Goal: Information Seeking & Learning: Learn about a topic

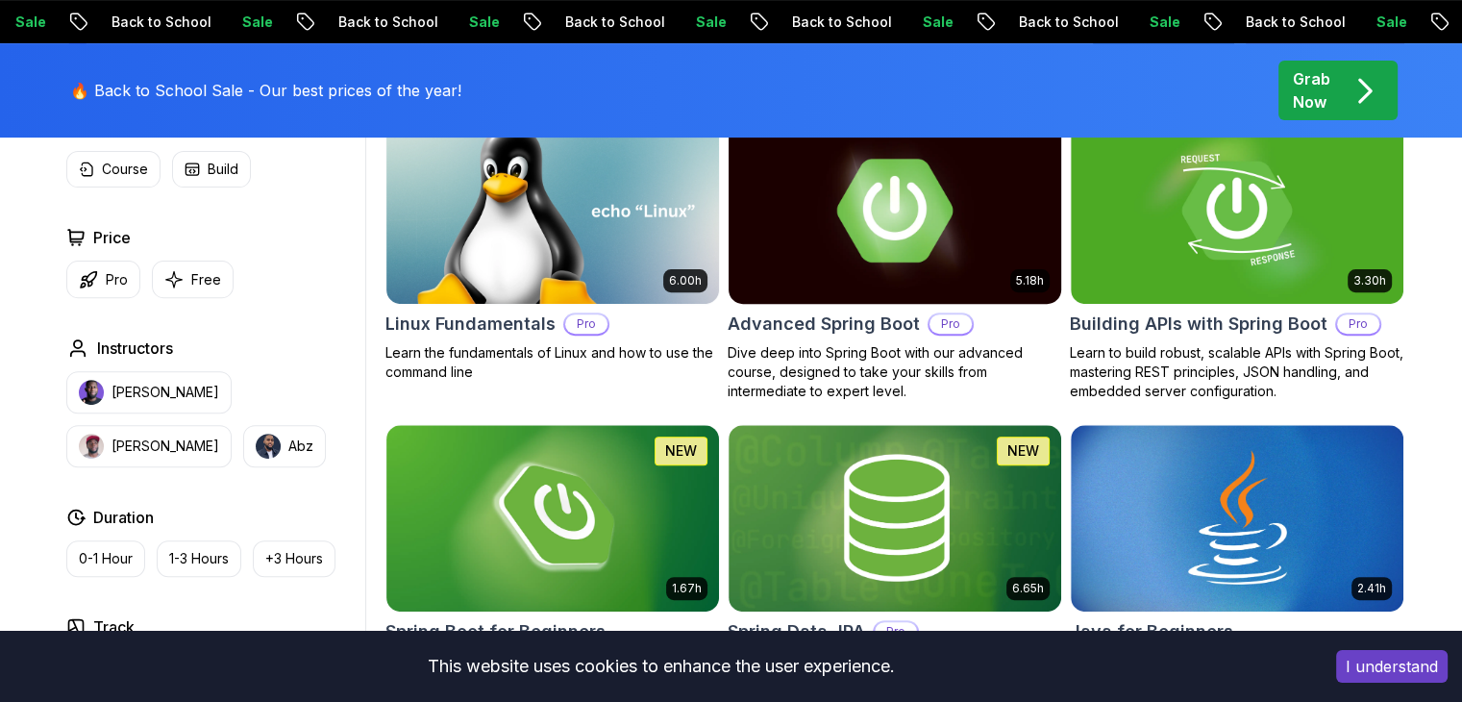
scroll to position [617, 0]
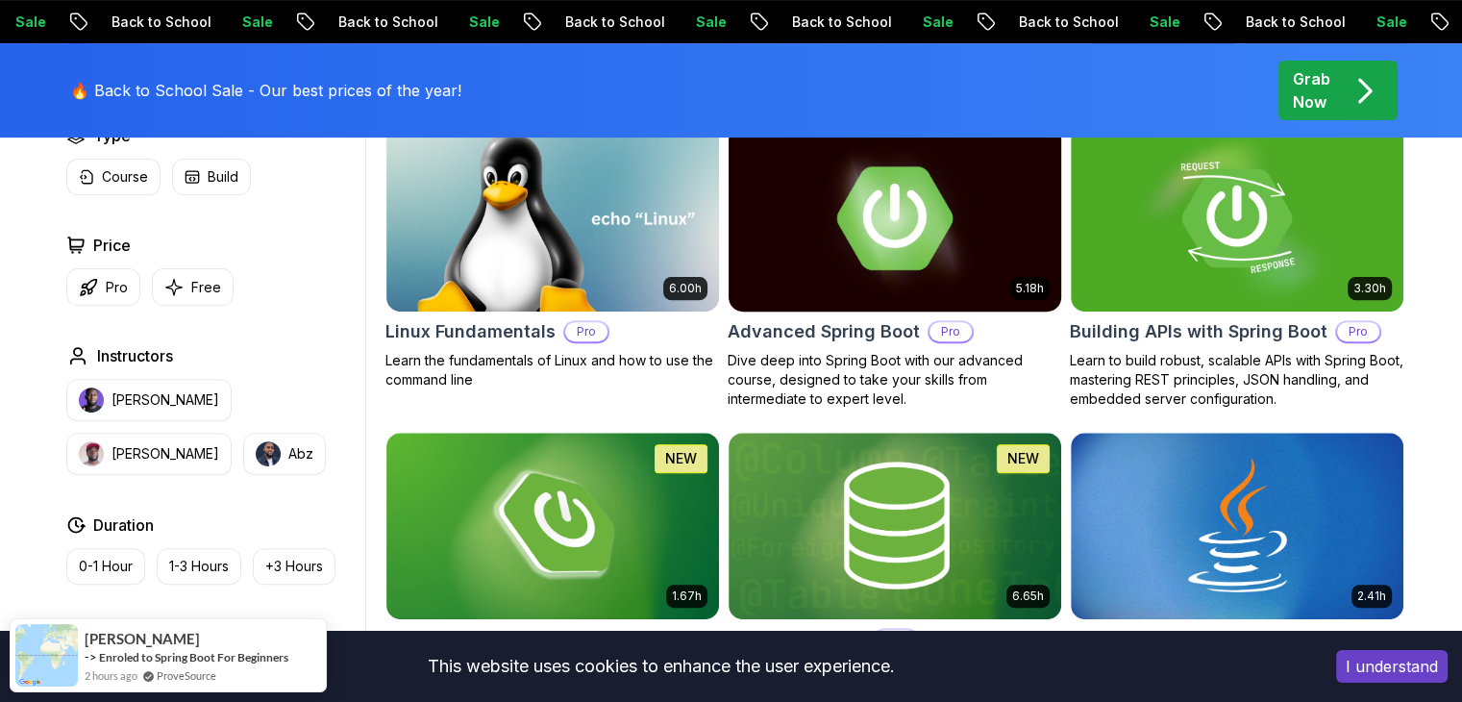
click at [924, 262] on img at bounding box center [894, 217] width 349 height 195
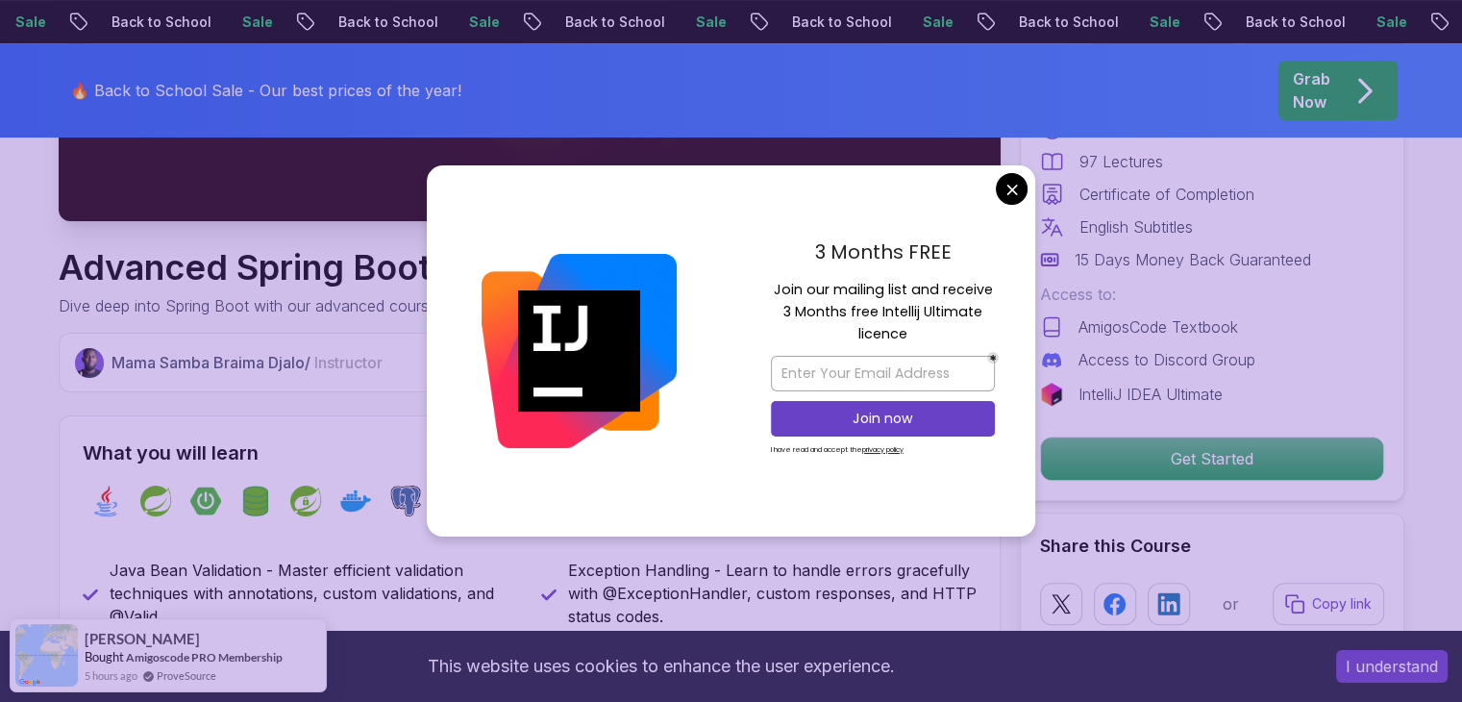
scroll to position [560, 0]
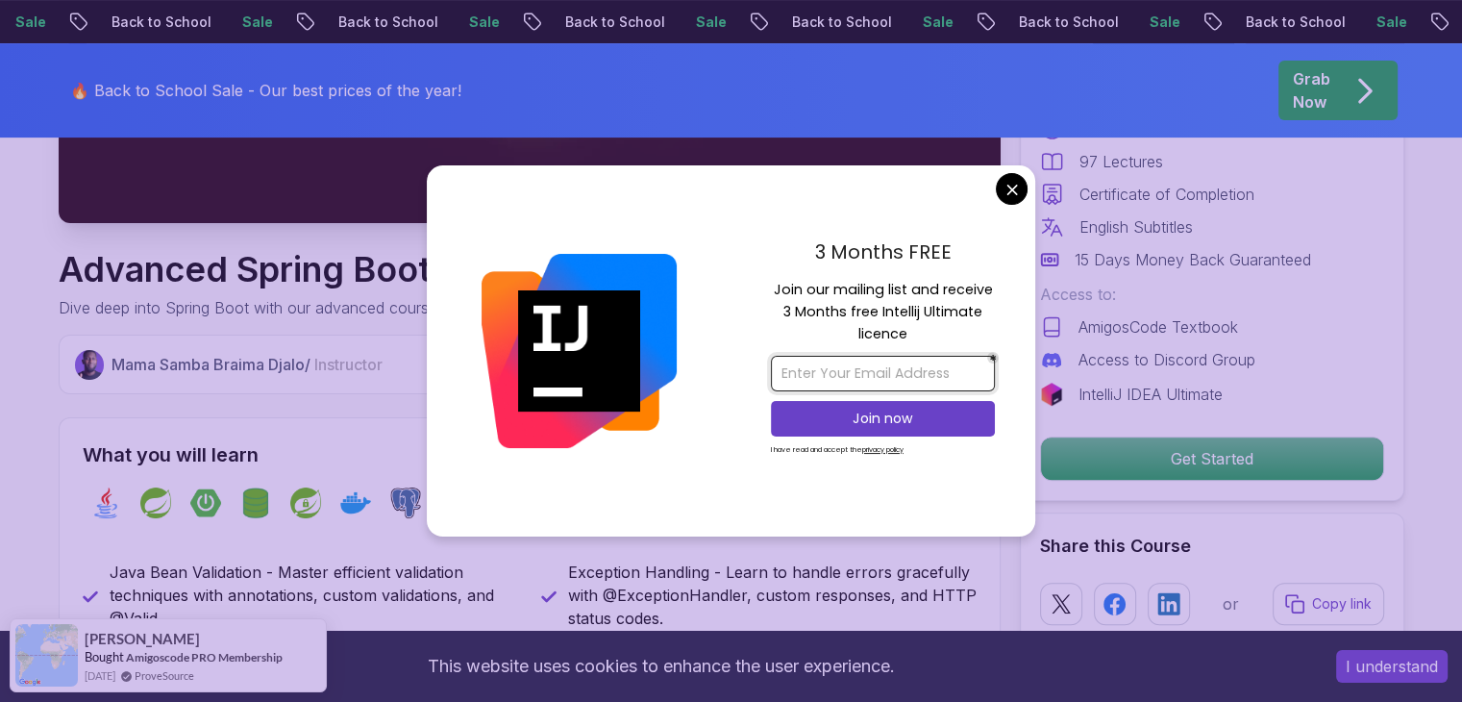
click at [877, 380] on input "email" at bounding box center [883, 374] width 224 height 36
type input "N"
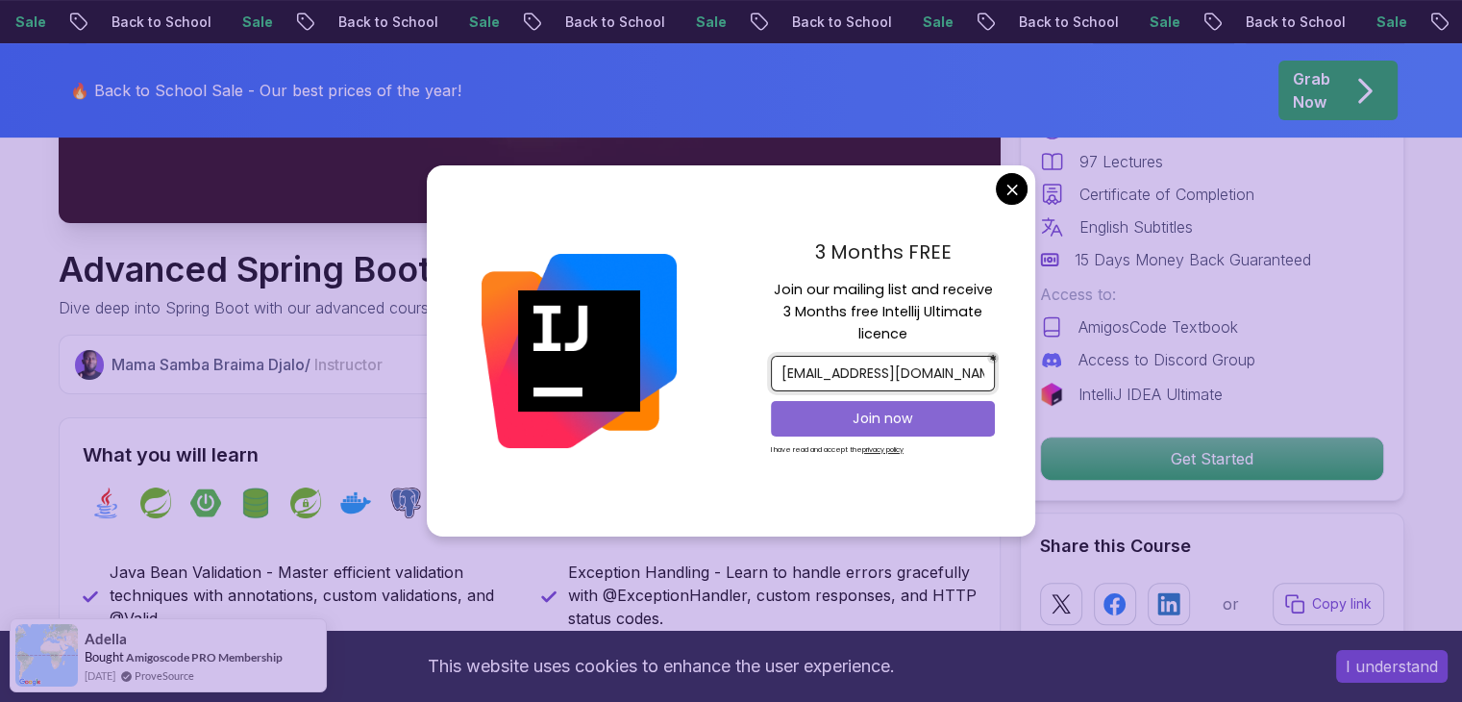
type input "[EMAIL_ADDRESS][DOMAIN_NAME]"
click at [892, 409] on p "Join now" at bounding box center [883, 418] width 182 height 19
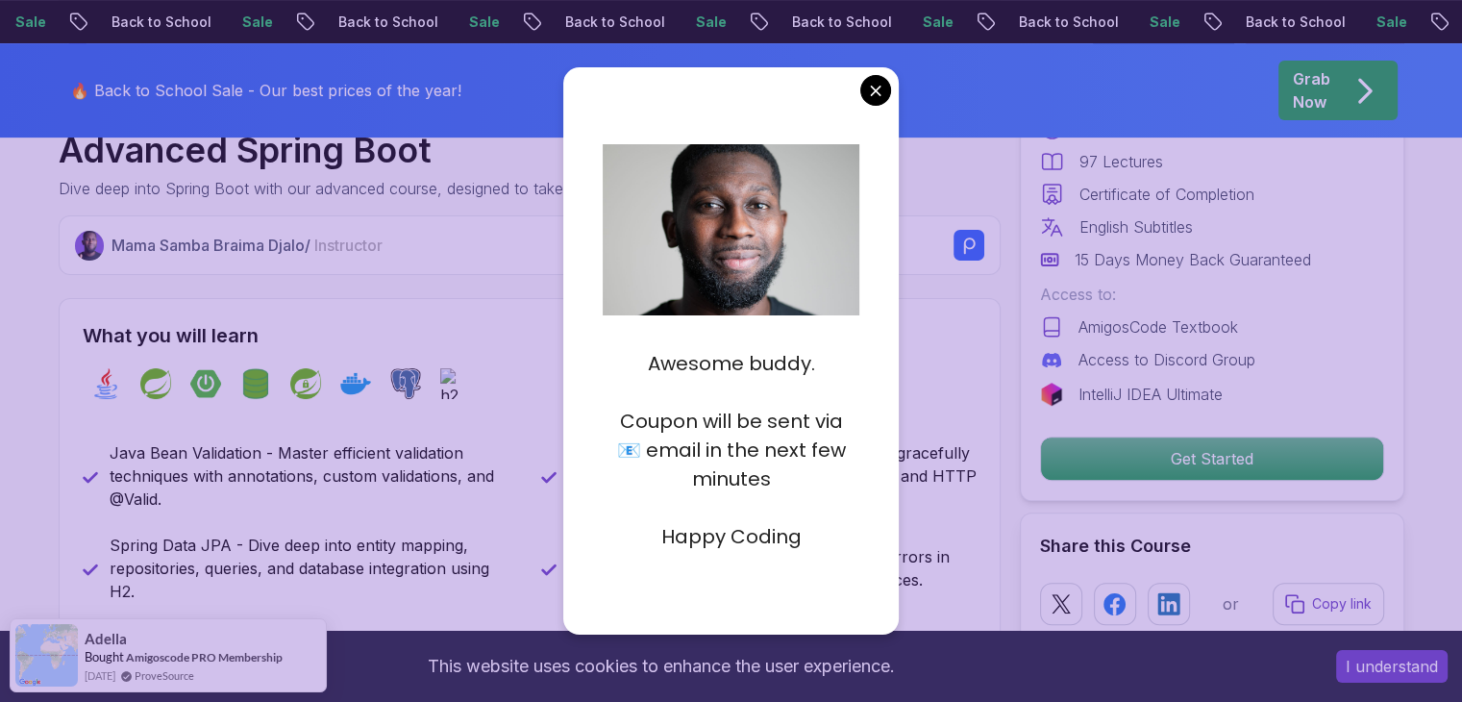
scroll to position [681, 0]
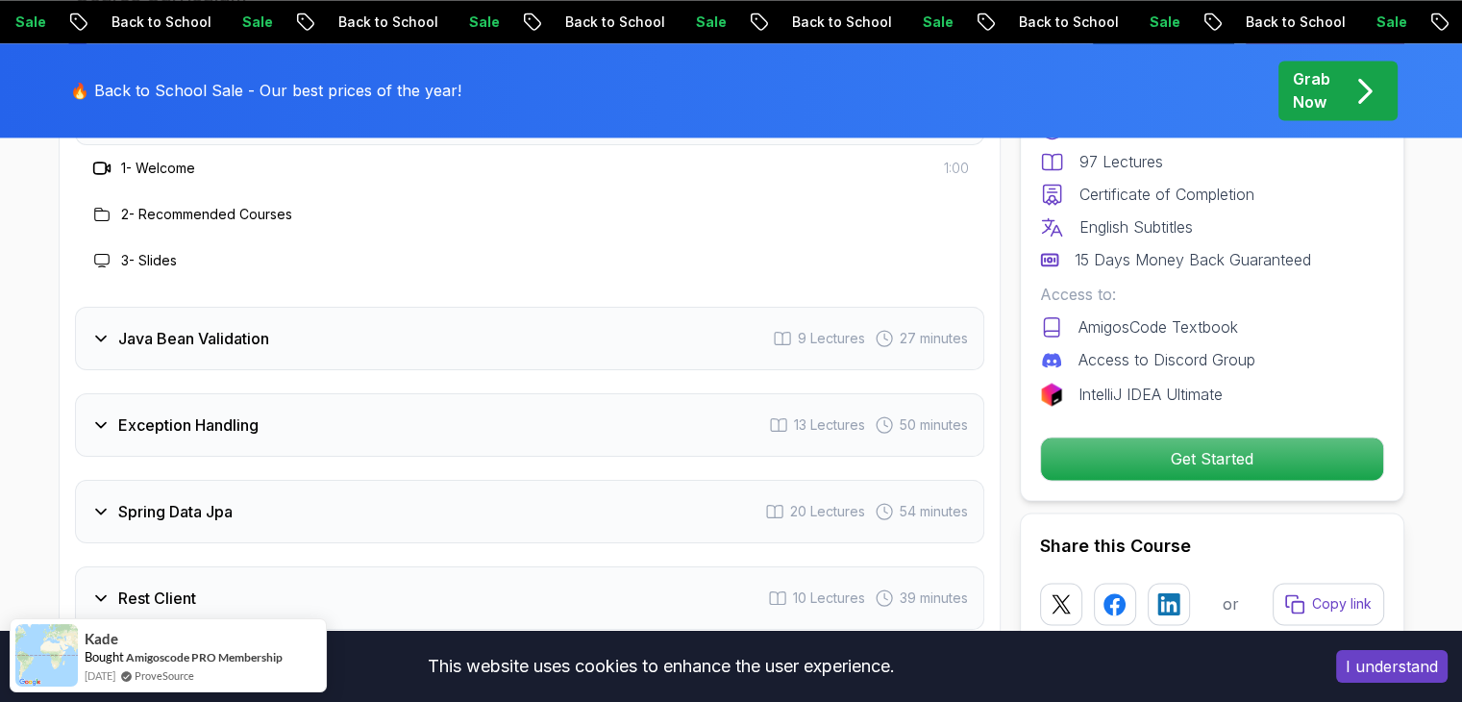
scroll to position [2768, 0]
click at [105, 330] on icon at bounding box center [100, 339] width 19 height 19
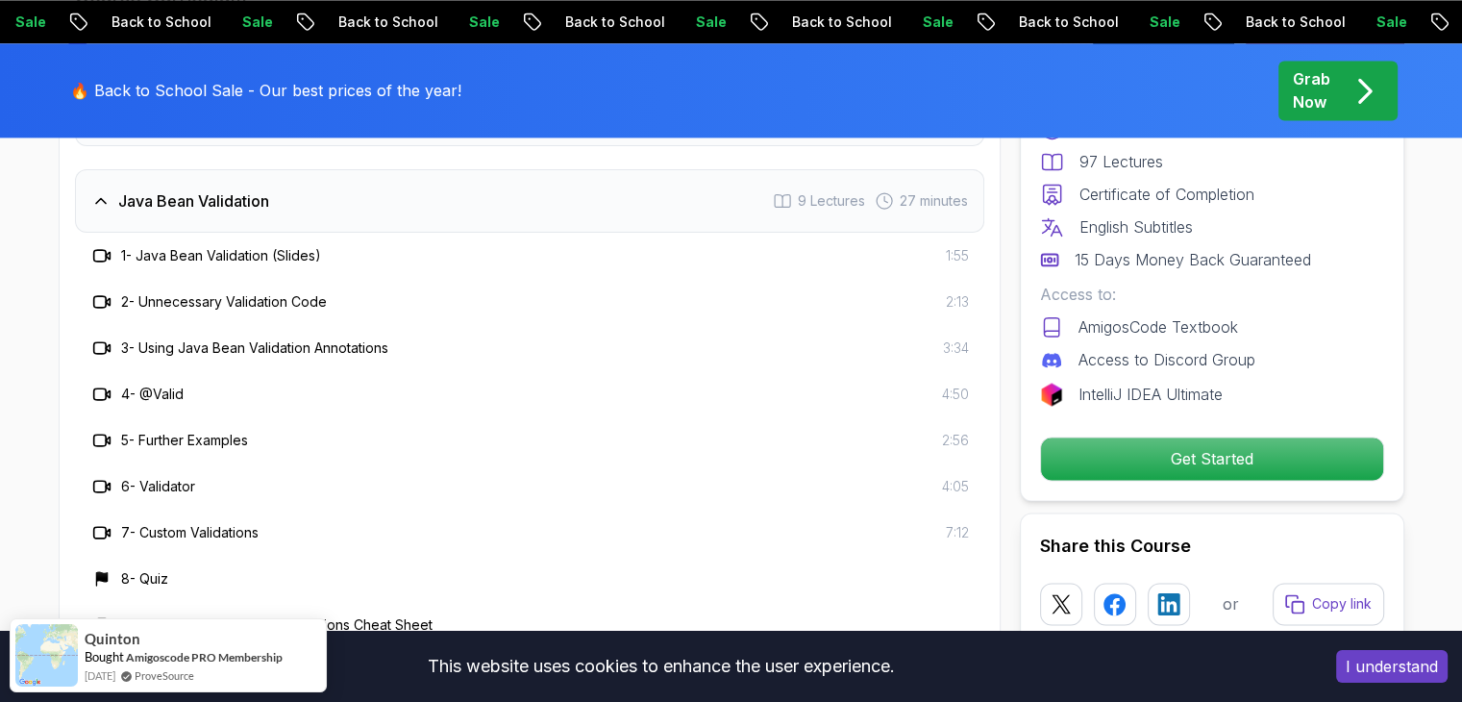
click at [238, 246] on h3 "1 - Java Bean Validation (Slides)" at bounding box center [221, 255] width 200 height 19
click at [209, 246] on h3 "1 - Java Bean Validation (Slides)" at bounding box center [221, 255] width 200 height 19
click at [105, 250] on icon at bounding box center [99, 256] width 12 height 12
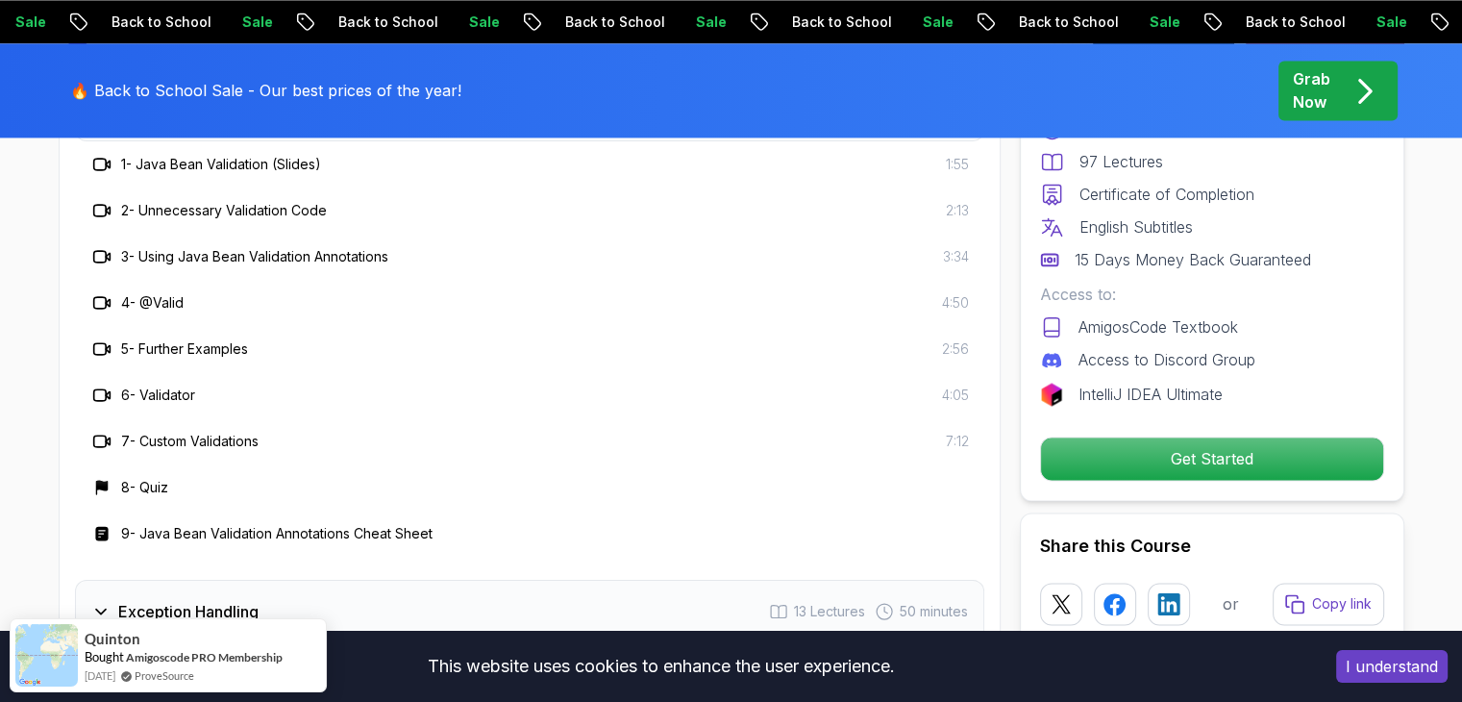
scroll to position [2860, 0]
click at [198, 599] on h3 "Exception Handling" at bounding box center [188, 610] width 140 height 23
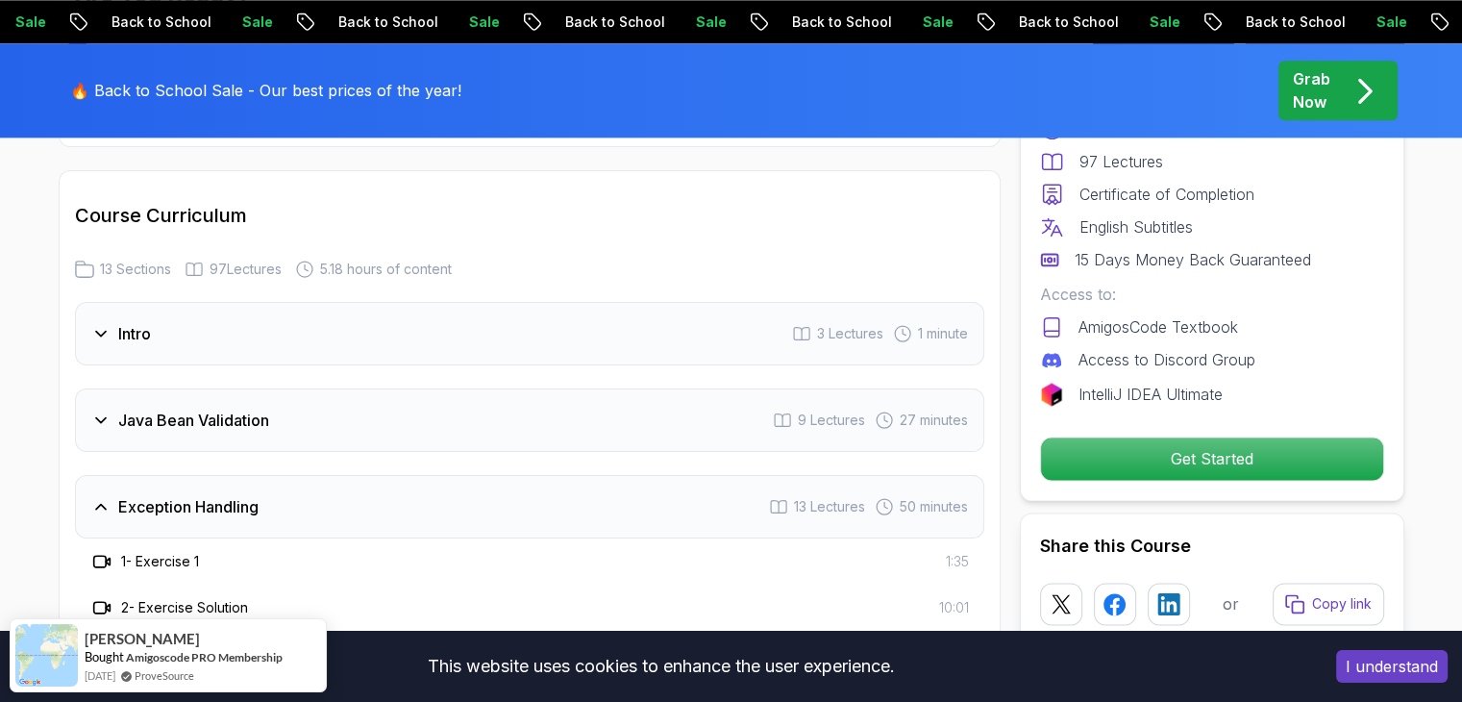
scroll to position [2530, 0]
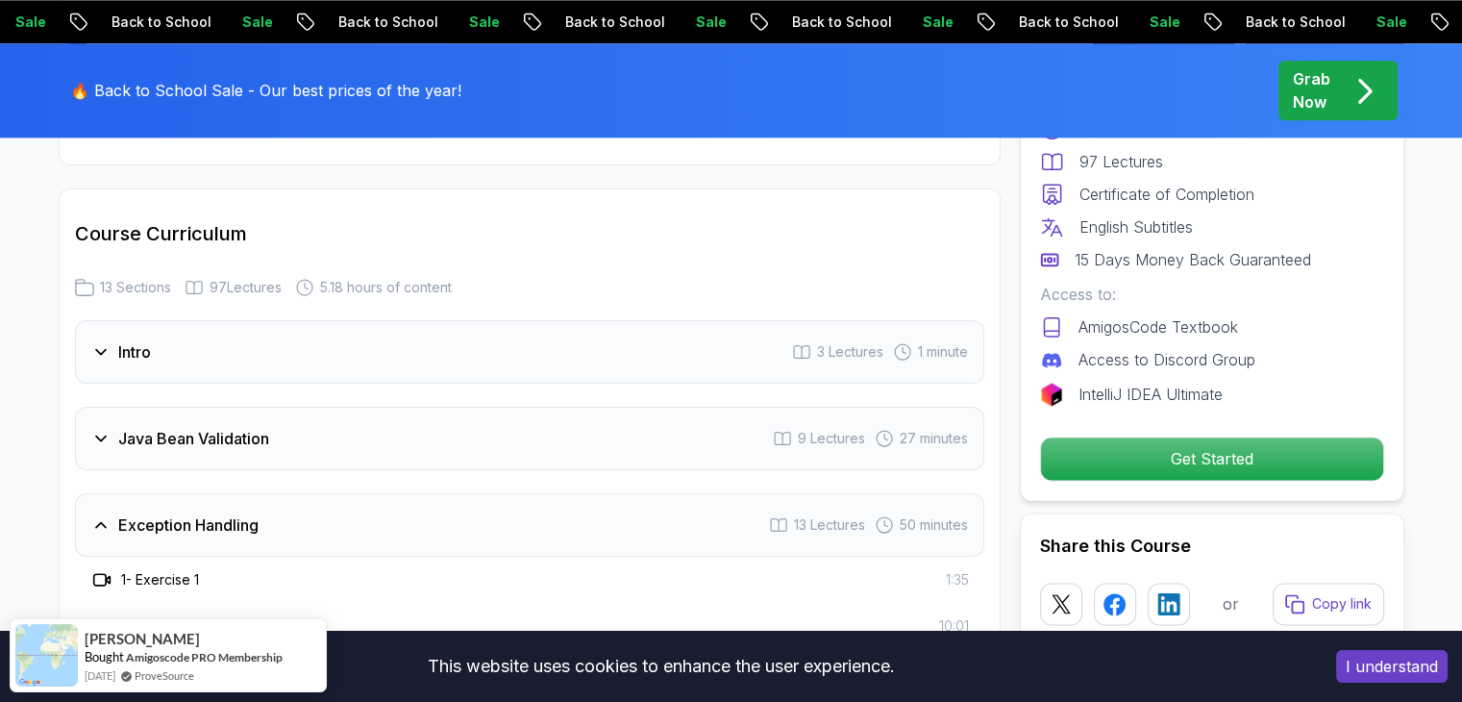
click at [95, 515] on icon at bounding box center [100, 524] width 19 height 19
click at [104, 342] on icon at bounding box center [100, 351] width 19 height 19
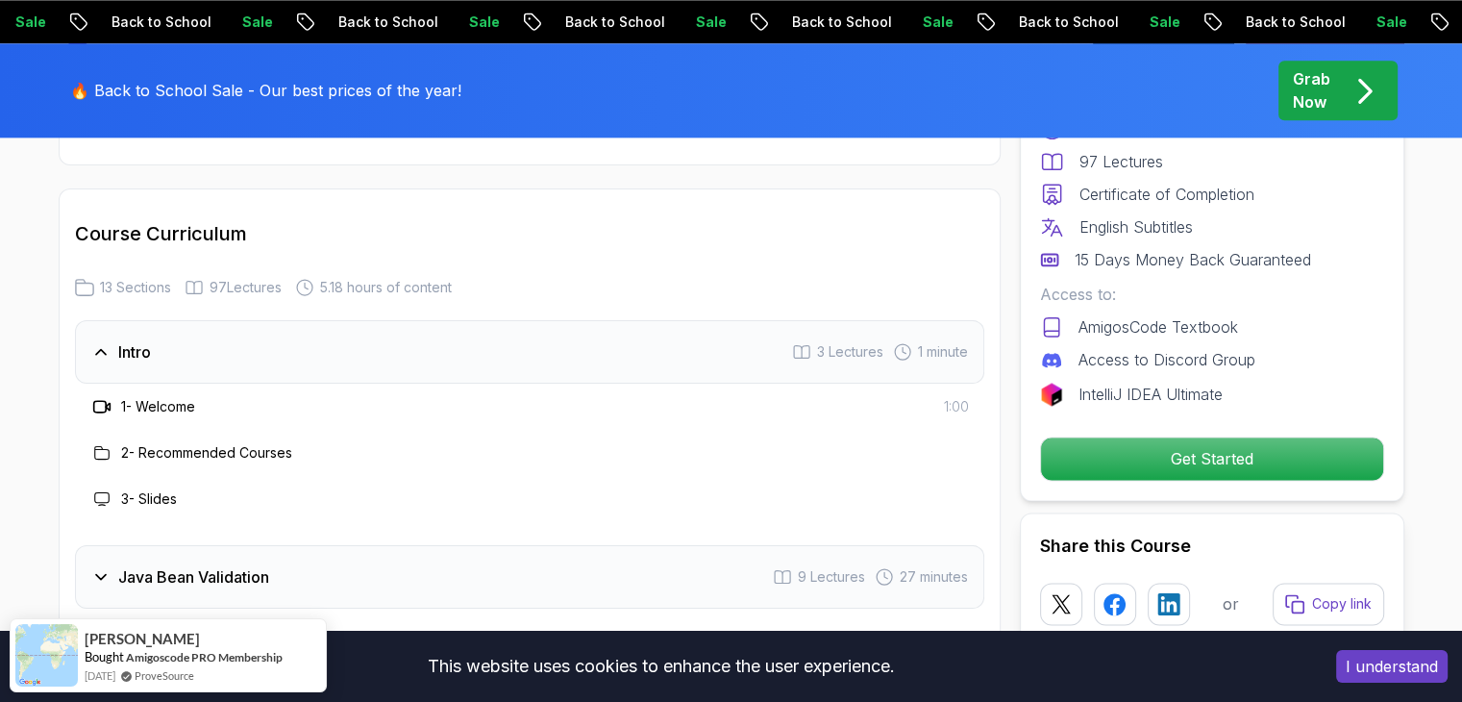
click at [148, 397] on h3 "1 - Welcome" at bounding box center [158, 406] width 74 height 19
click at [93, 401] on icon at bounding box center [99, 407] width 12 height 12
click at [94, 397] on icon at bounding box center [101, 406] width 19 height 19
click at [100, 397] on icon at bounding box center [101, 406] width 19 height 19
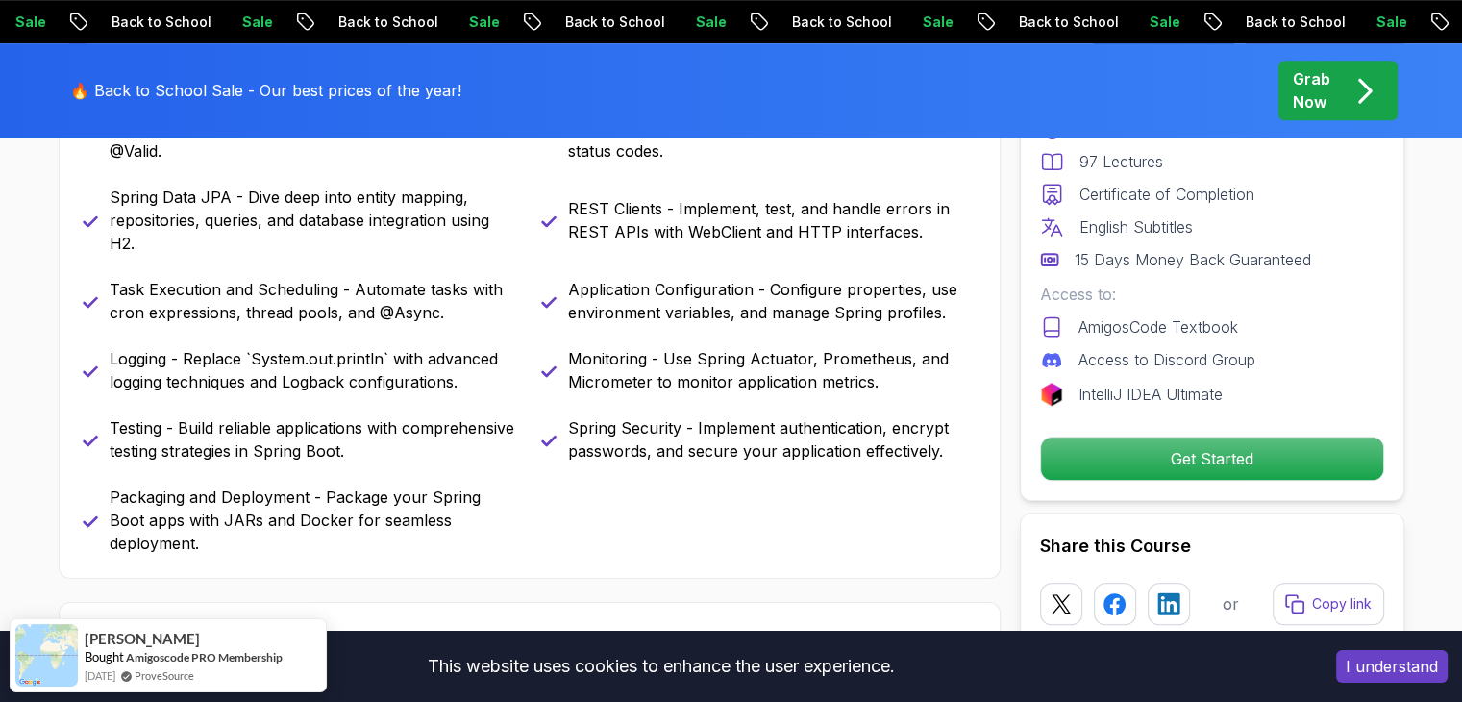
scroll to position [892, 0]
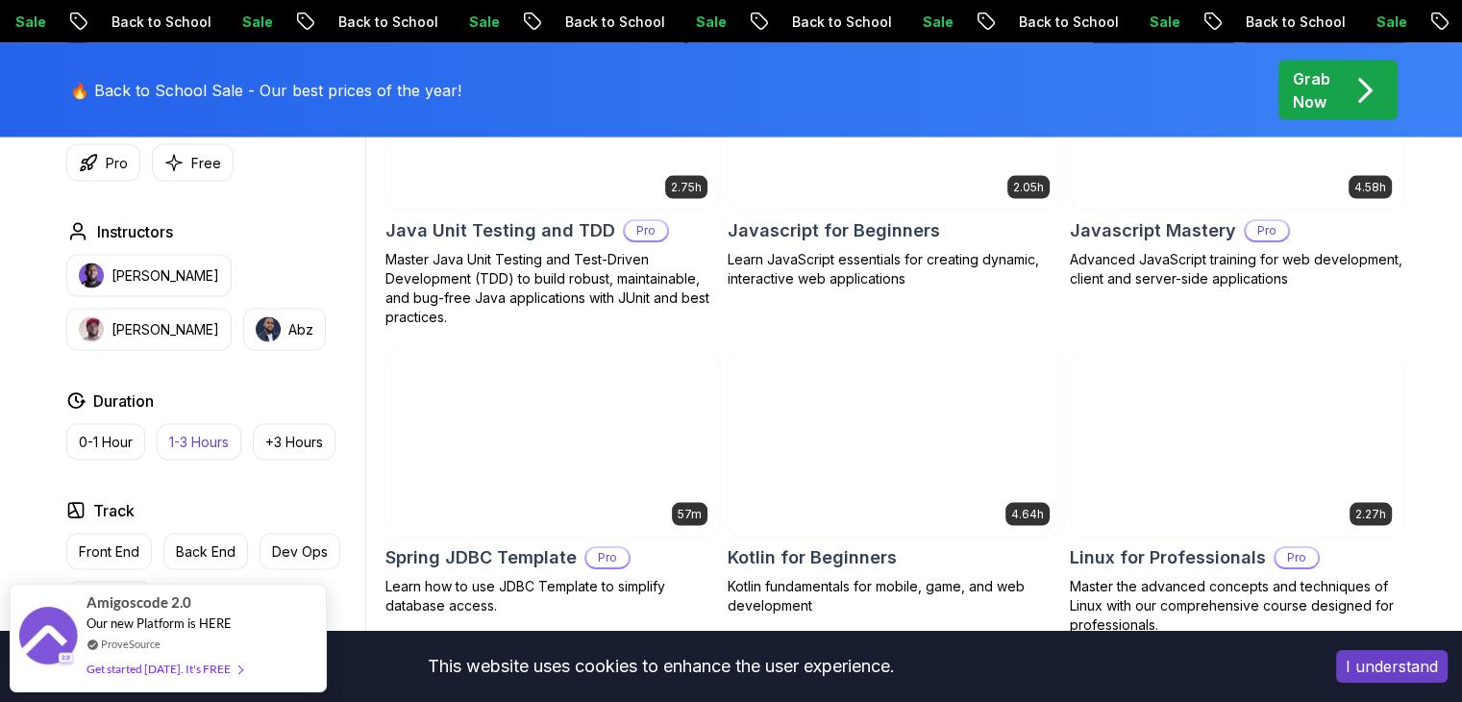
scroll to position [3766, 0]
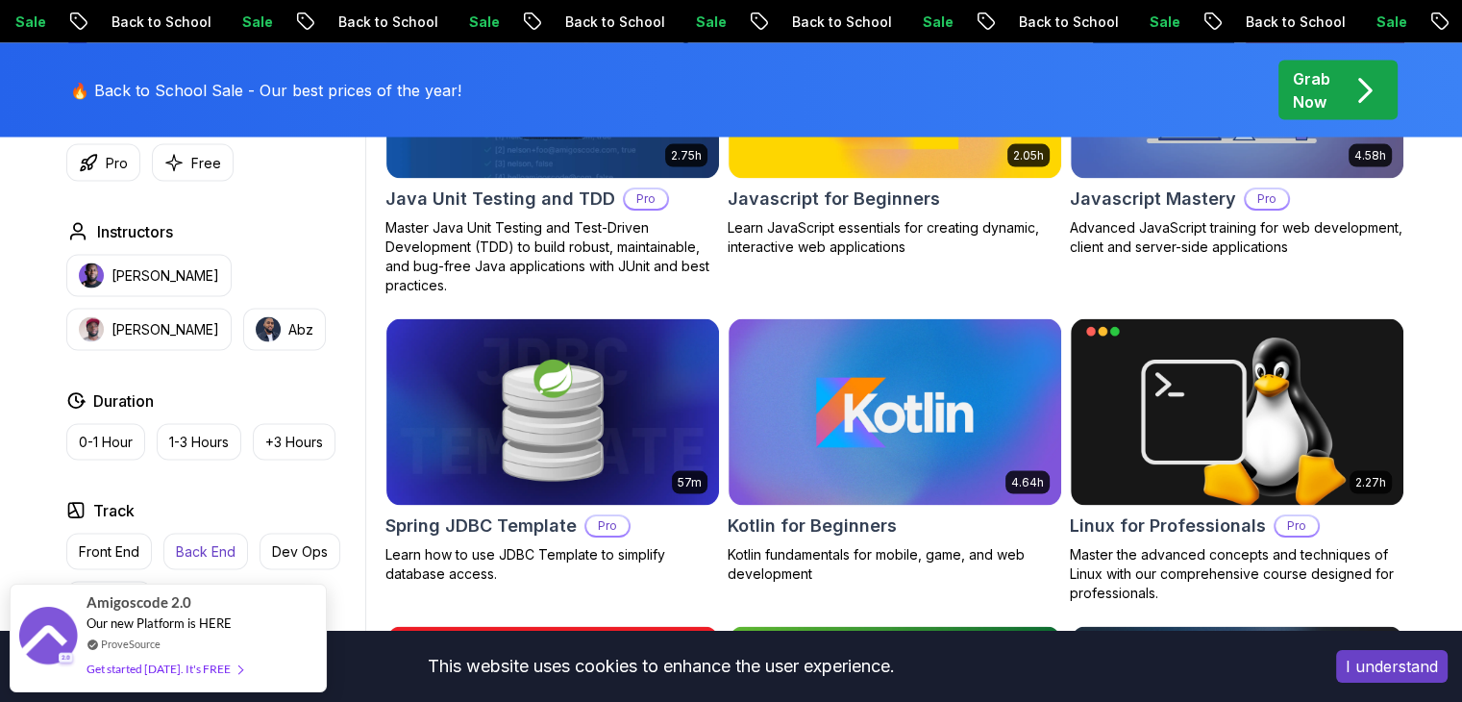
click at [200, 553] on p "Back End" at bounding box center [206, 551] width 60 height 19
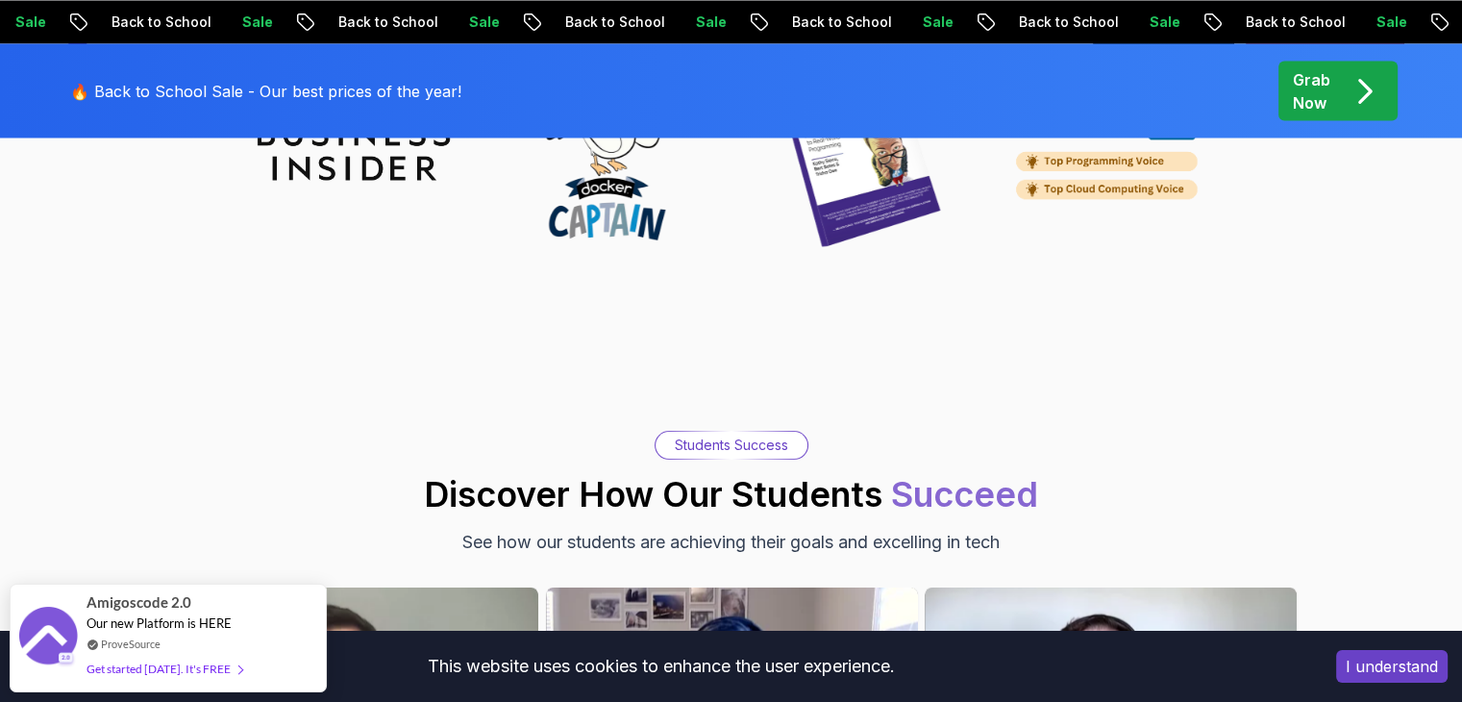
scroll to position [3372, 0]
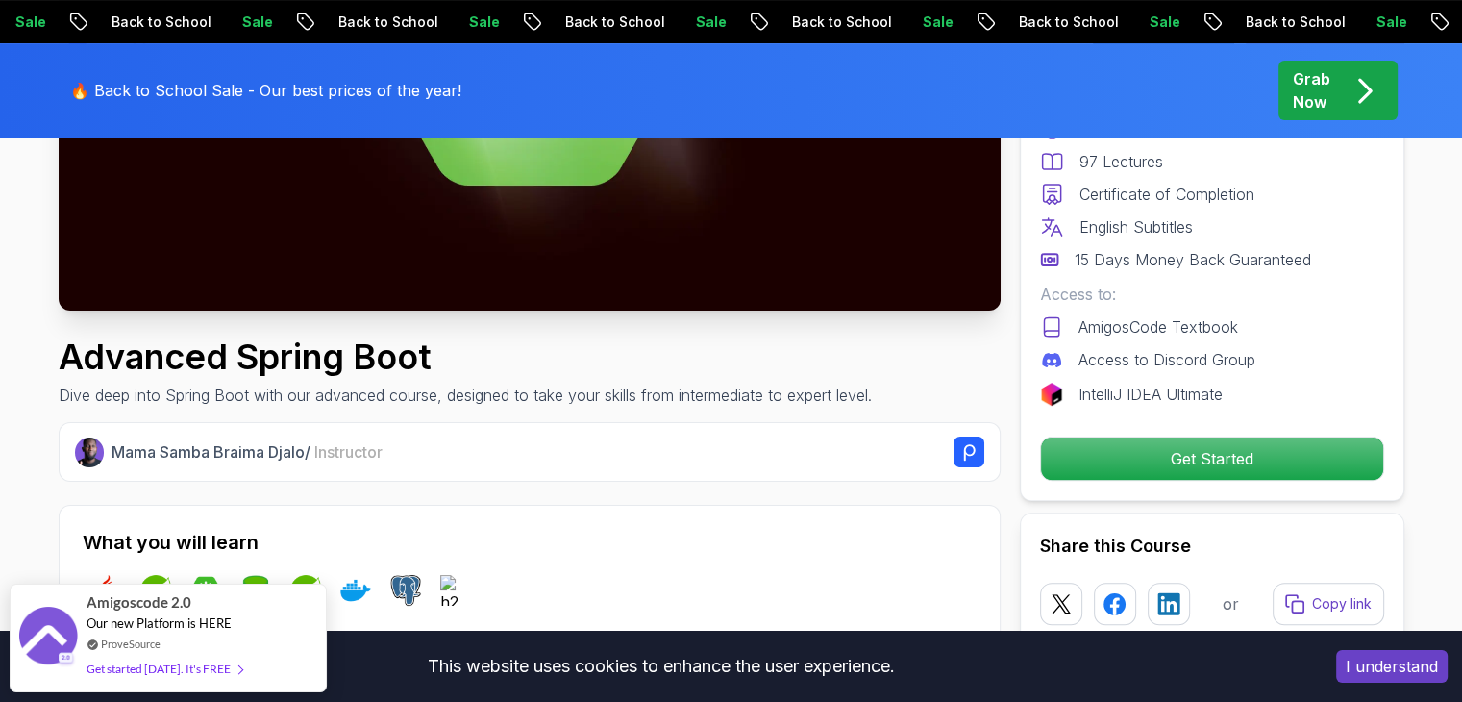
scroll to position [442, 0]
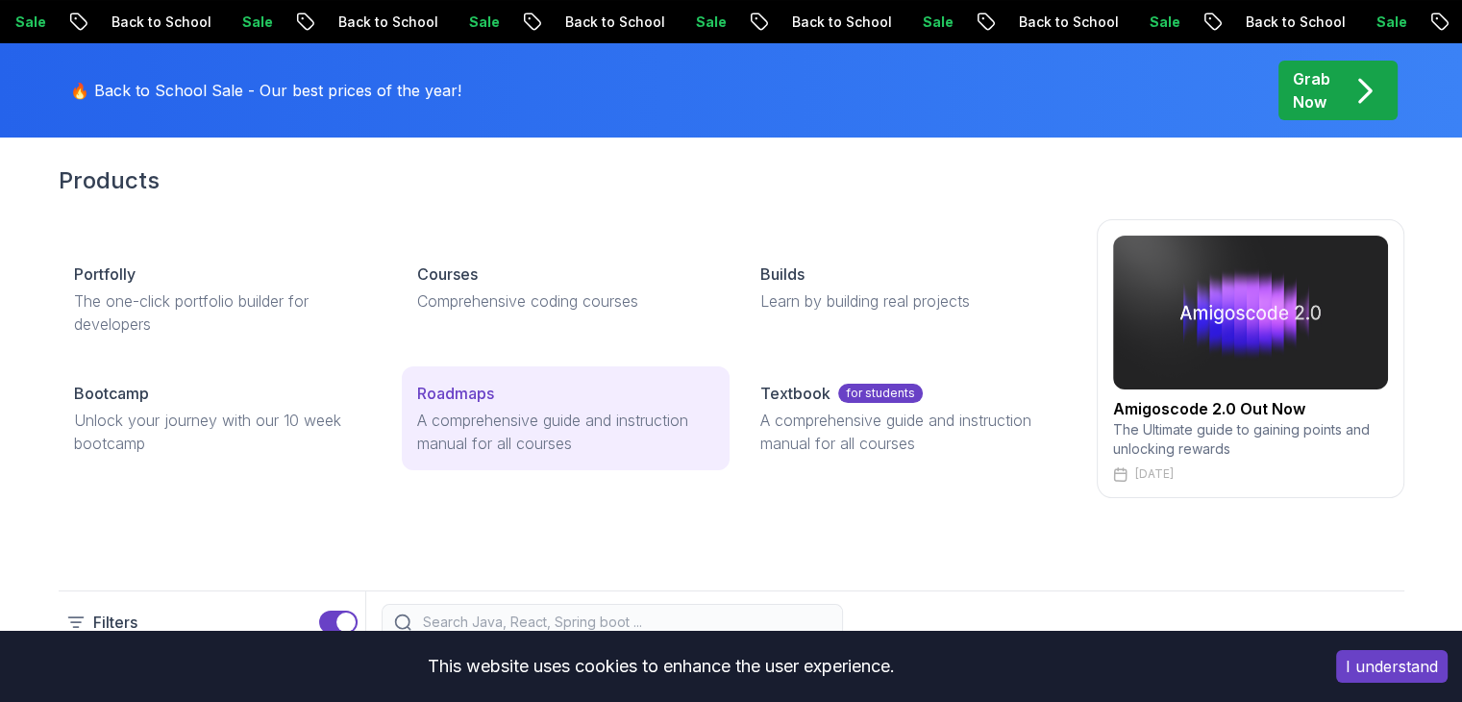
scroll to position [73, 0]
click at [488, 438] on p "A comprehensive guide and instruction manual for all courses" at bounding box center [565, 431] width 297 height 46
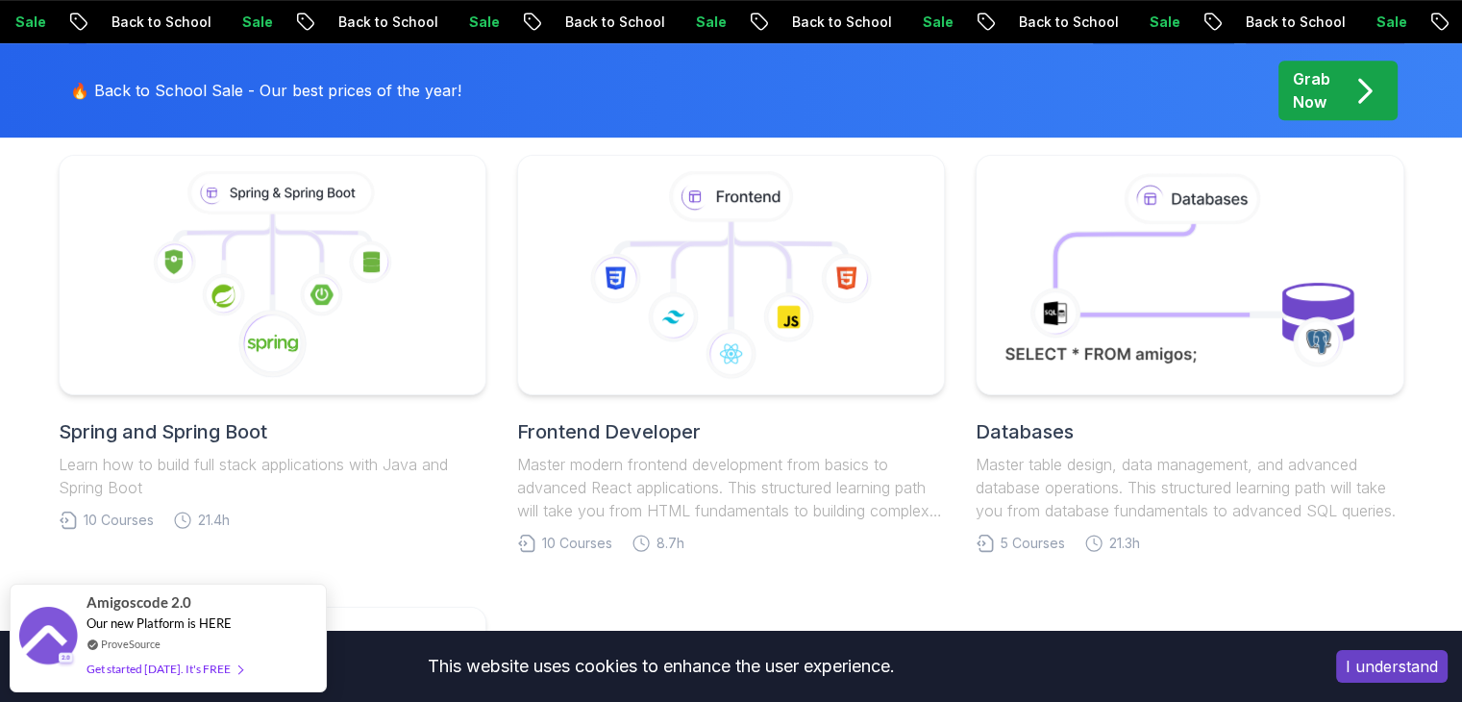
scroll to position [981, 0]
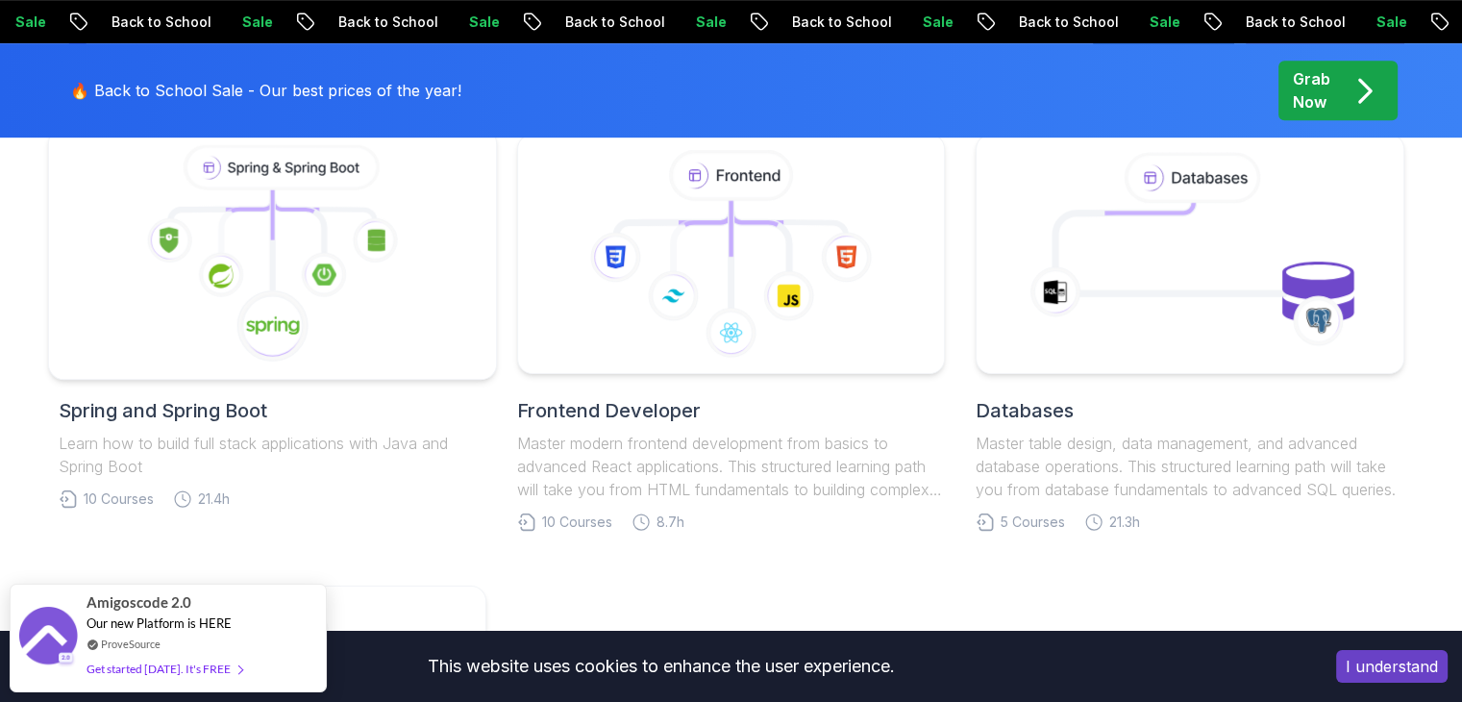
click at [305, 302] on icon at bounding box center [272, 325] width 73 height 73
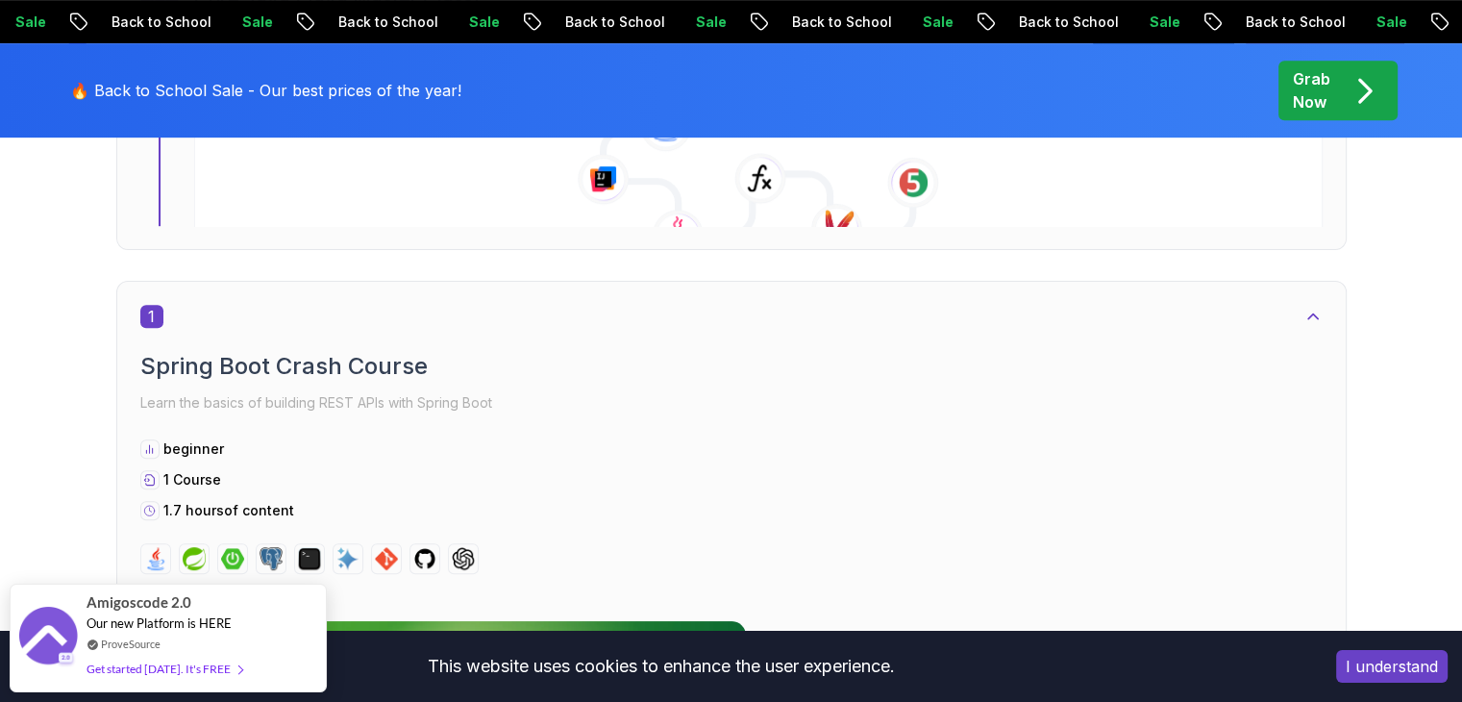
scroll to position [927, 0]
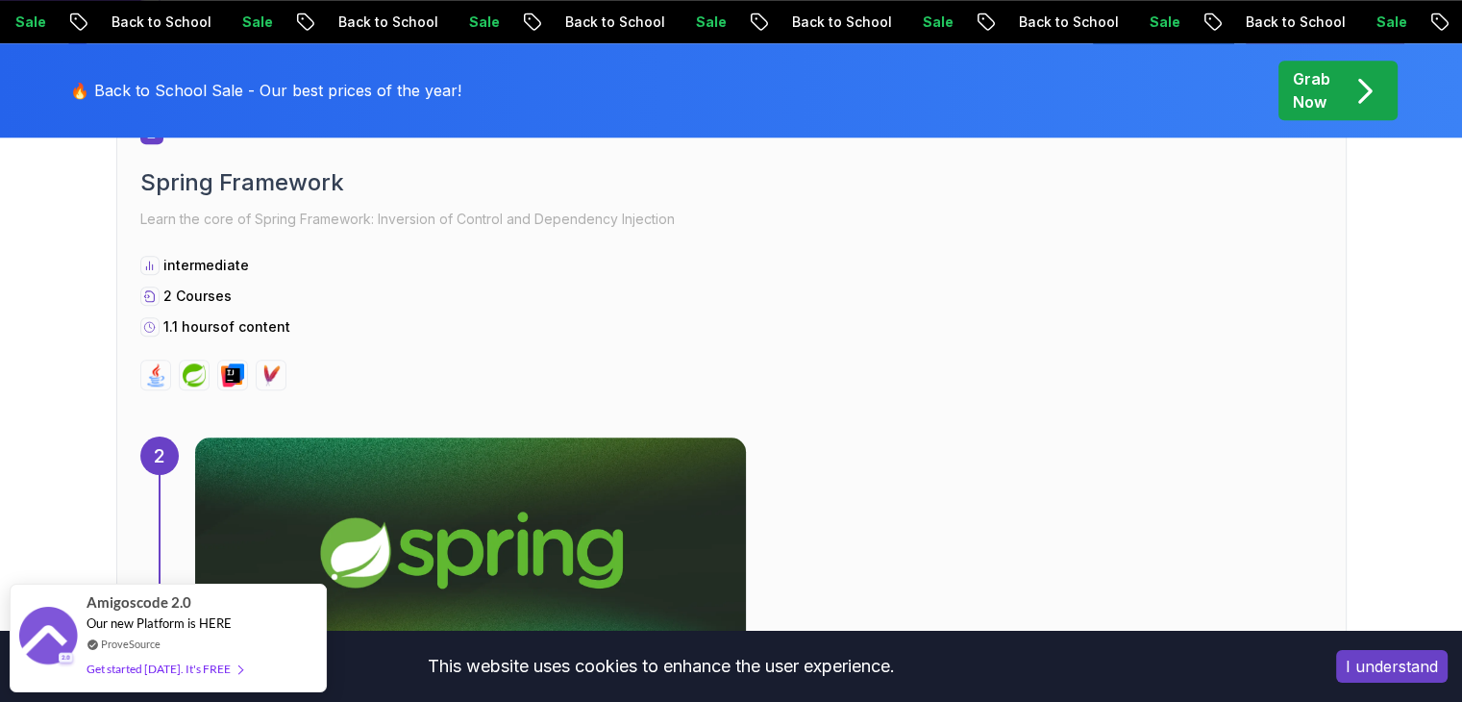
scroll to position [2030, 0]
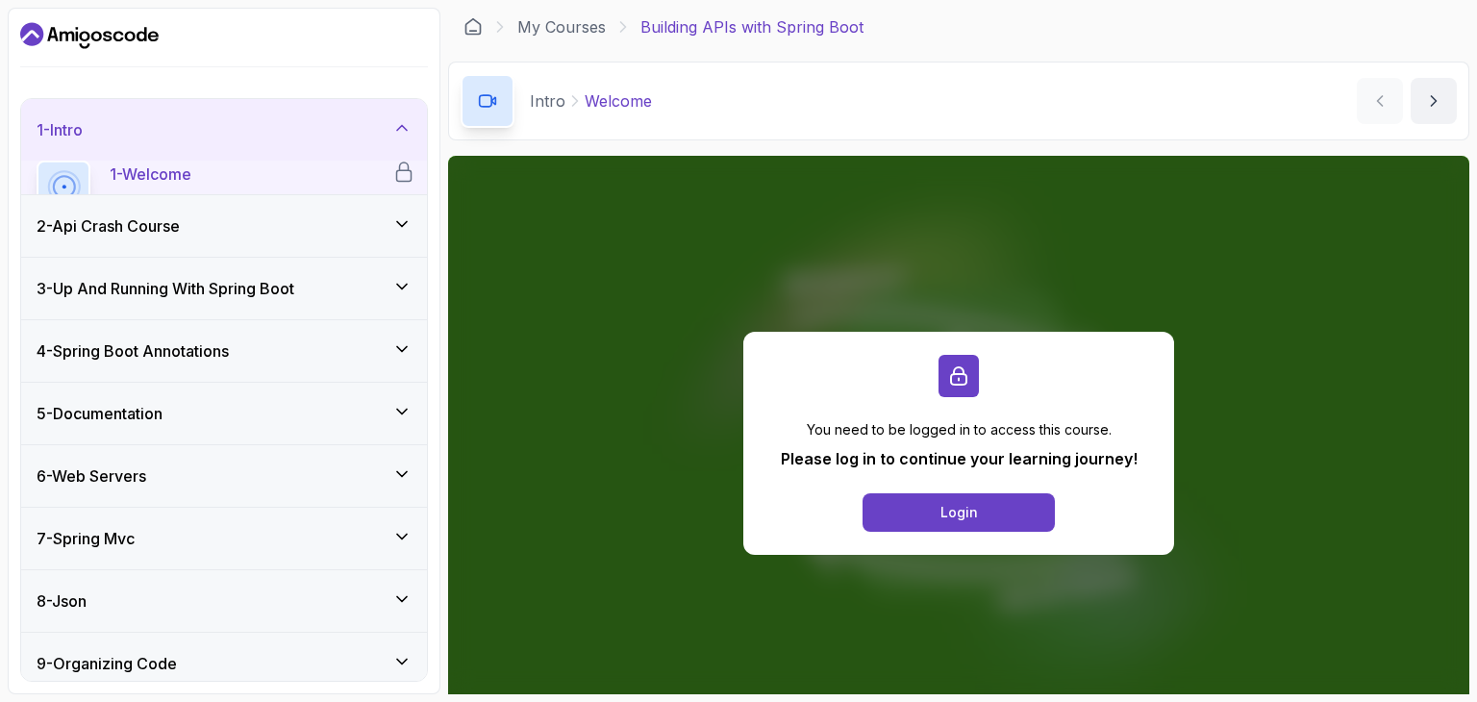
scroll to position [58, 0]
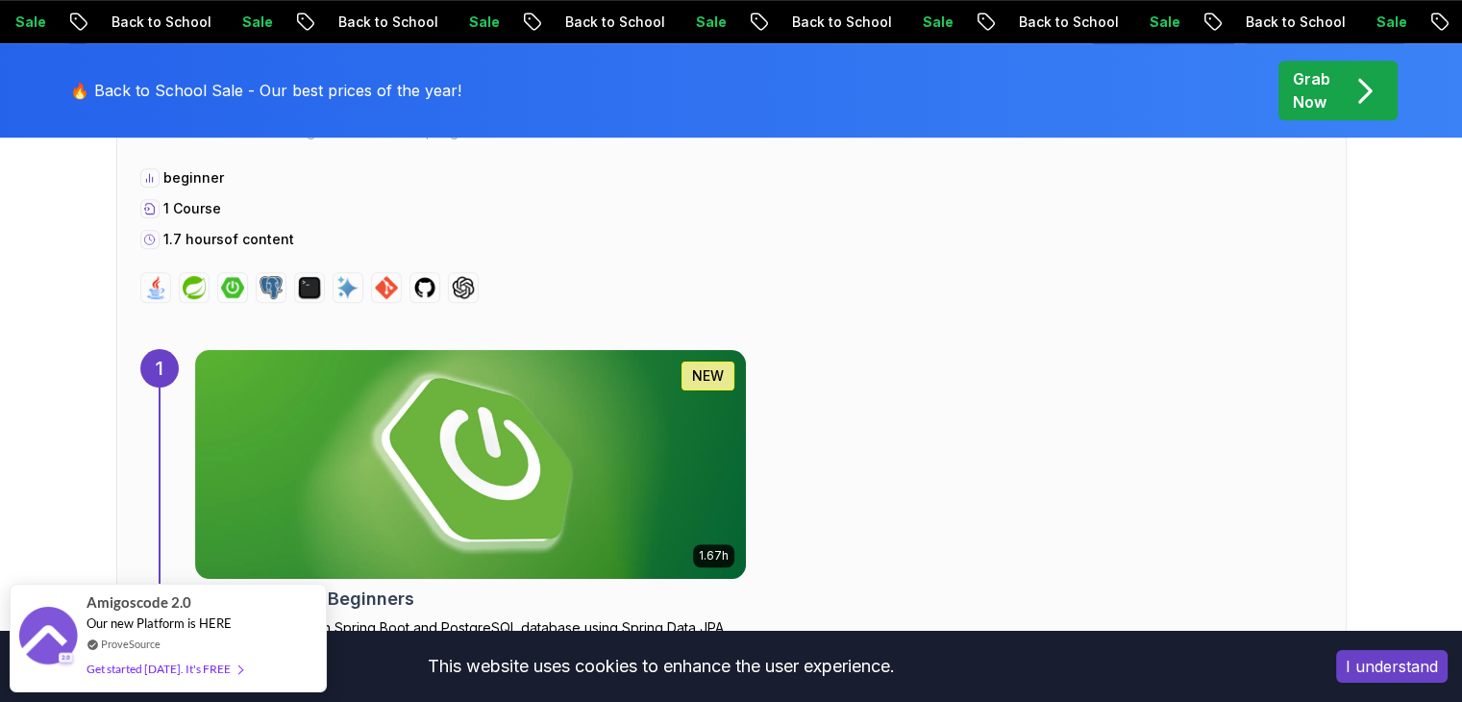
scroll to position [1051, 0]
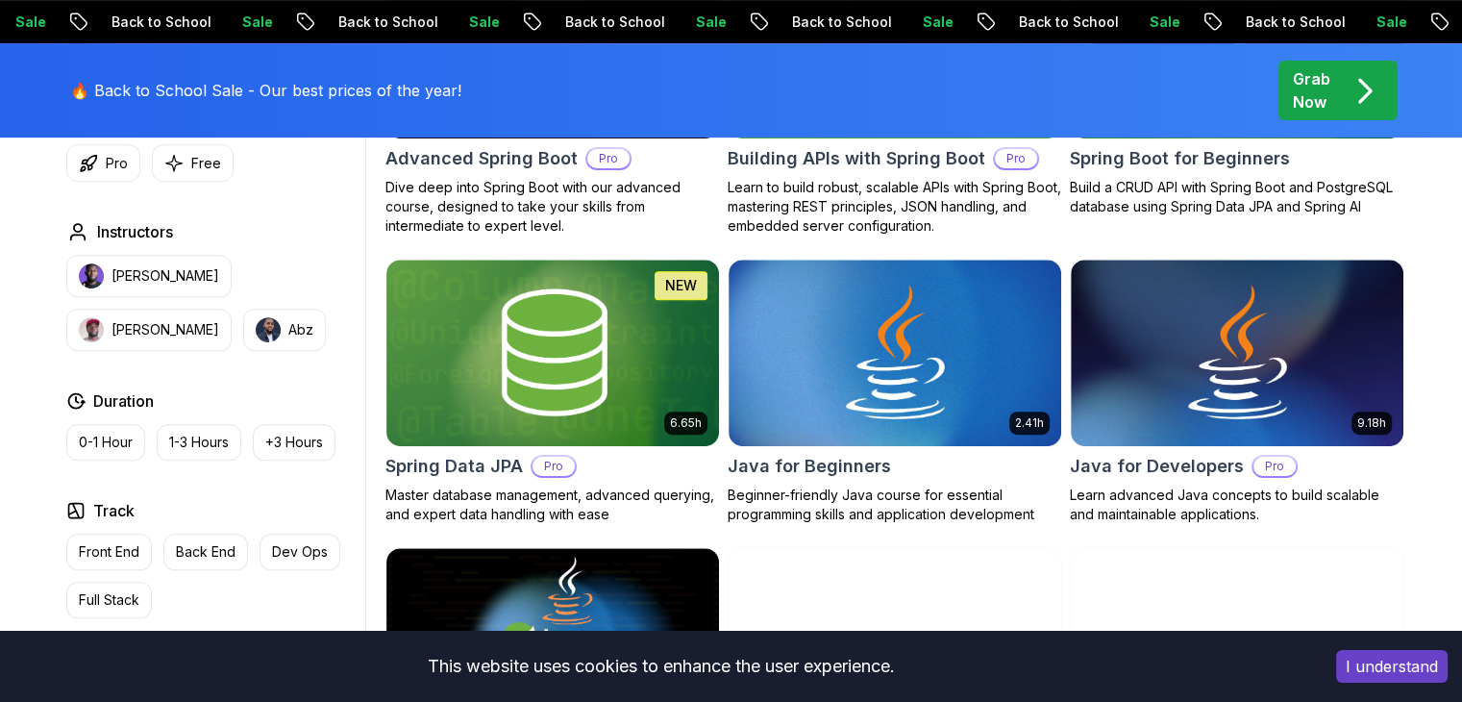
scroll to position [792, 0]
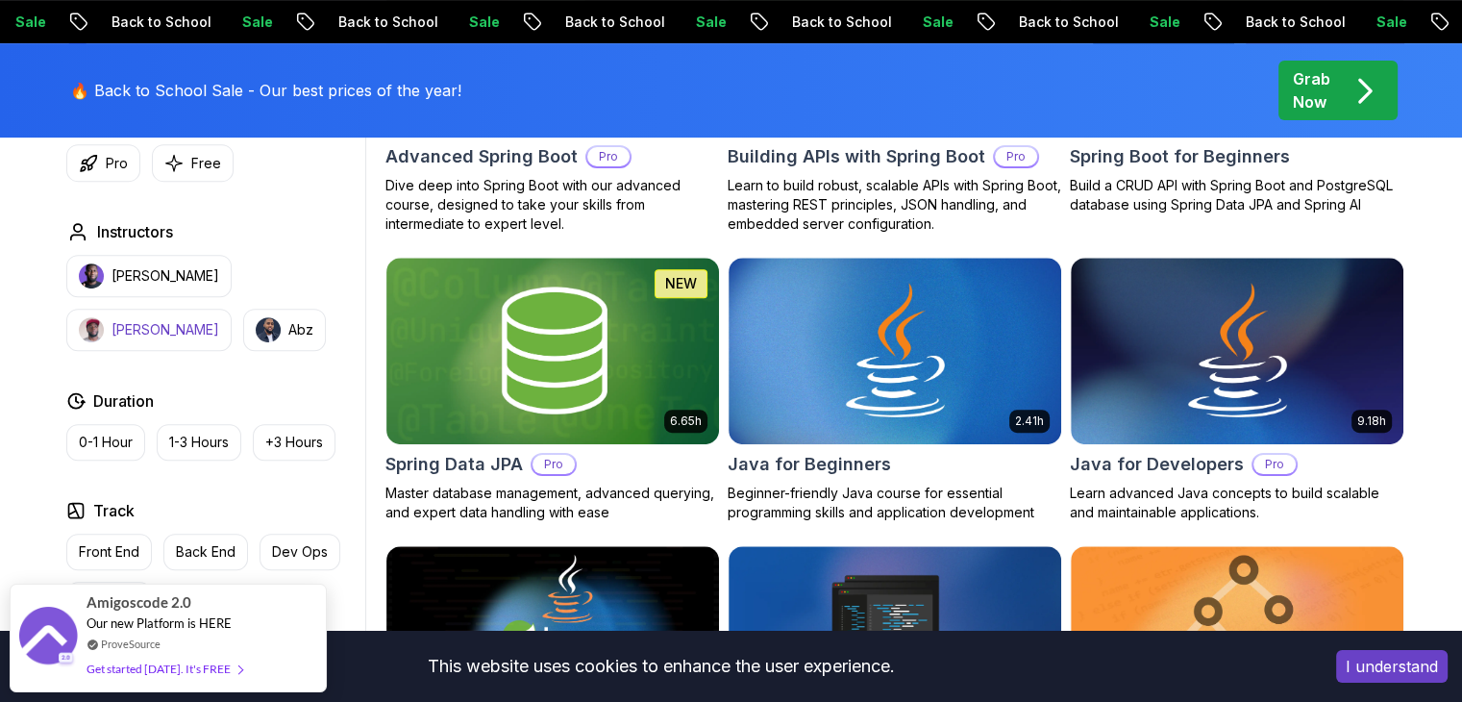
click at [232, 309] on button "[PERSON_NAME]" at bounding box center [148, 330] width 165 height 42
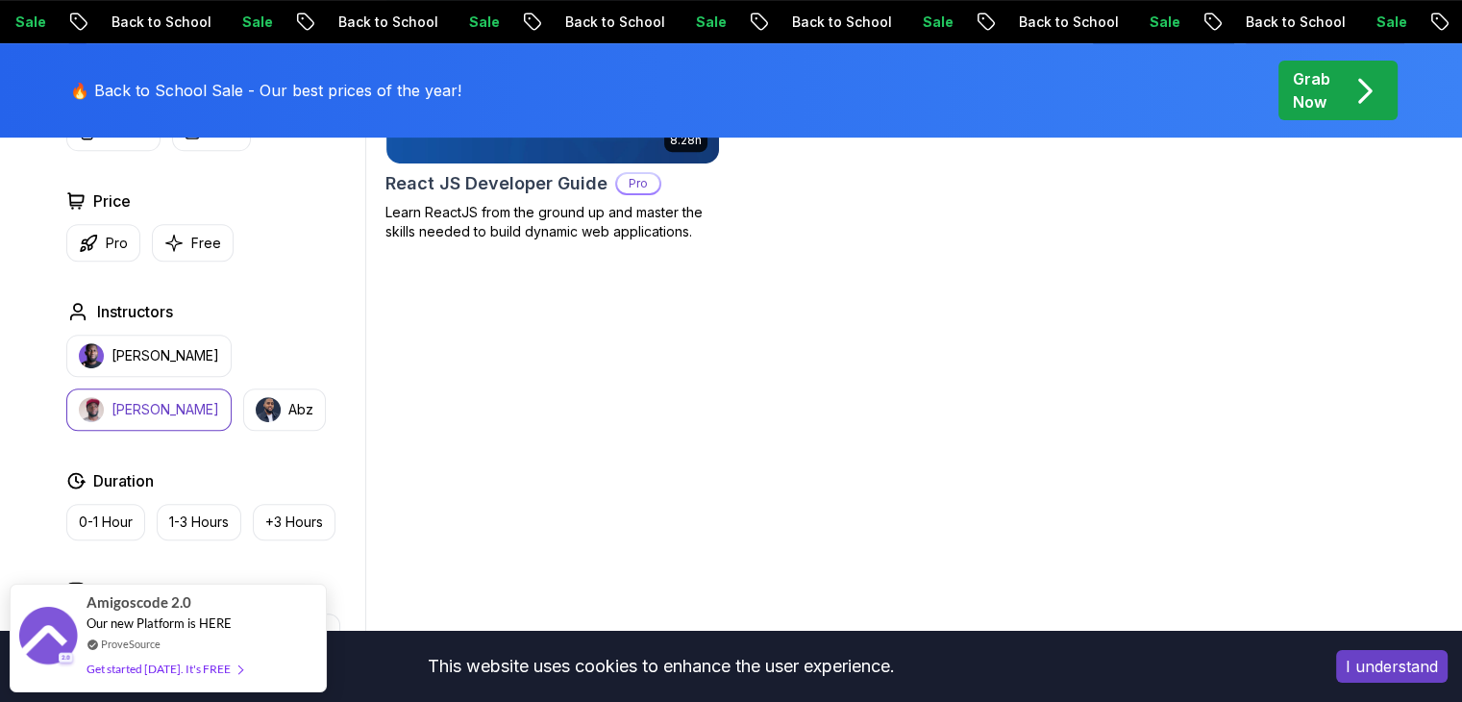
scroll to position [786, 0]
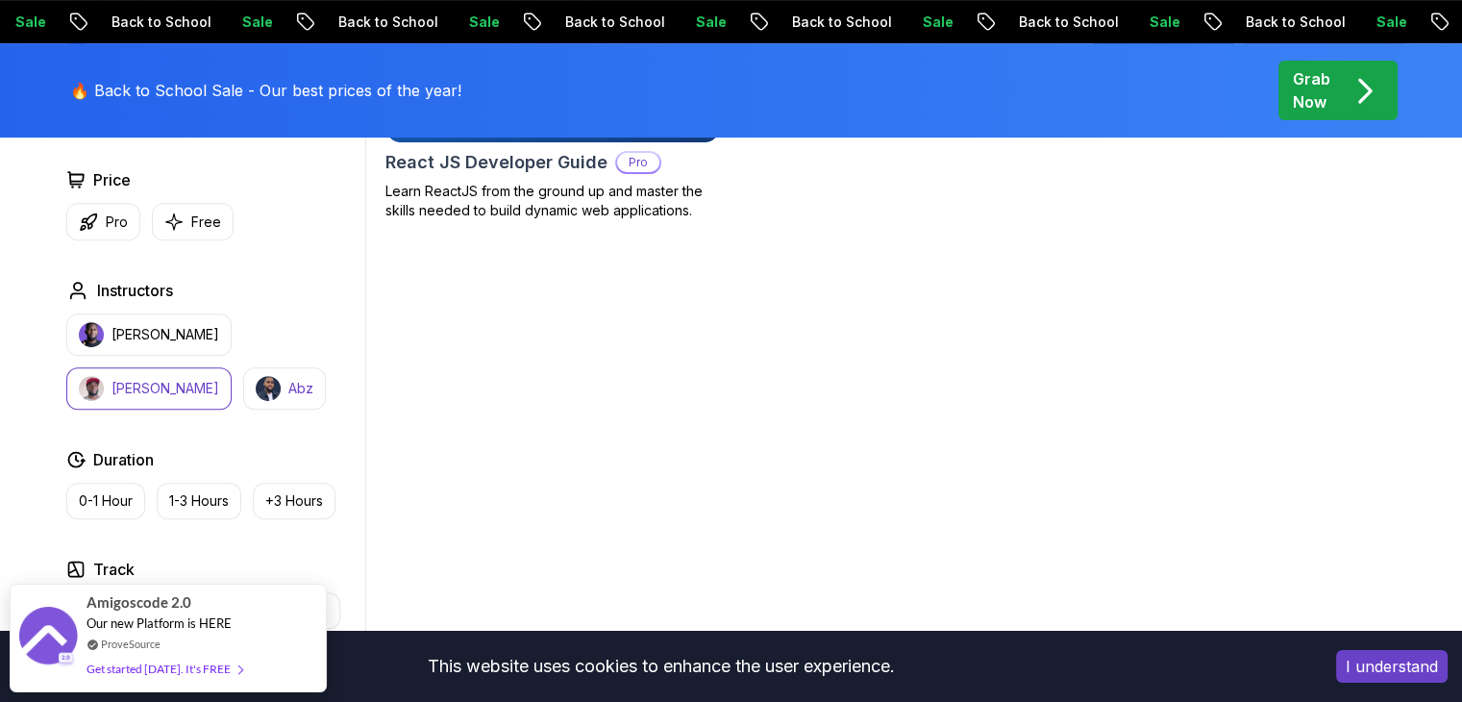
click at [288, 381] on p "Abz" at bounding box center [300, 388] width 25 height 19
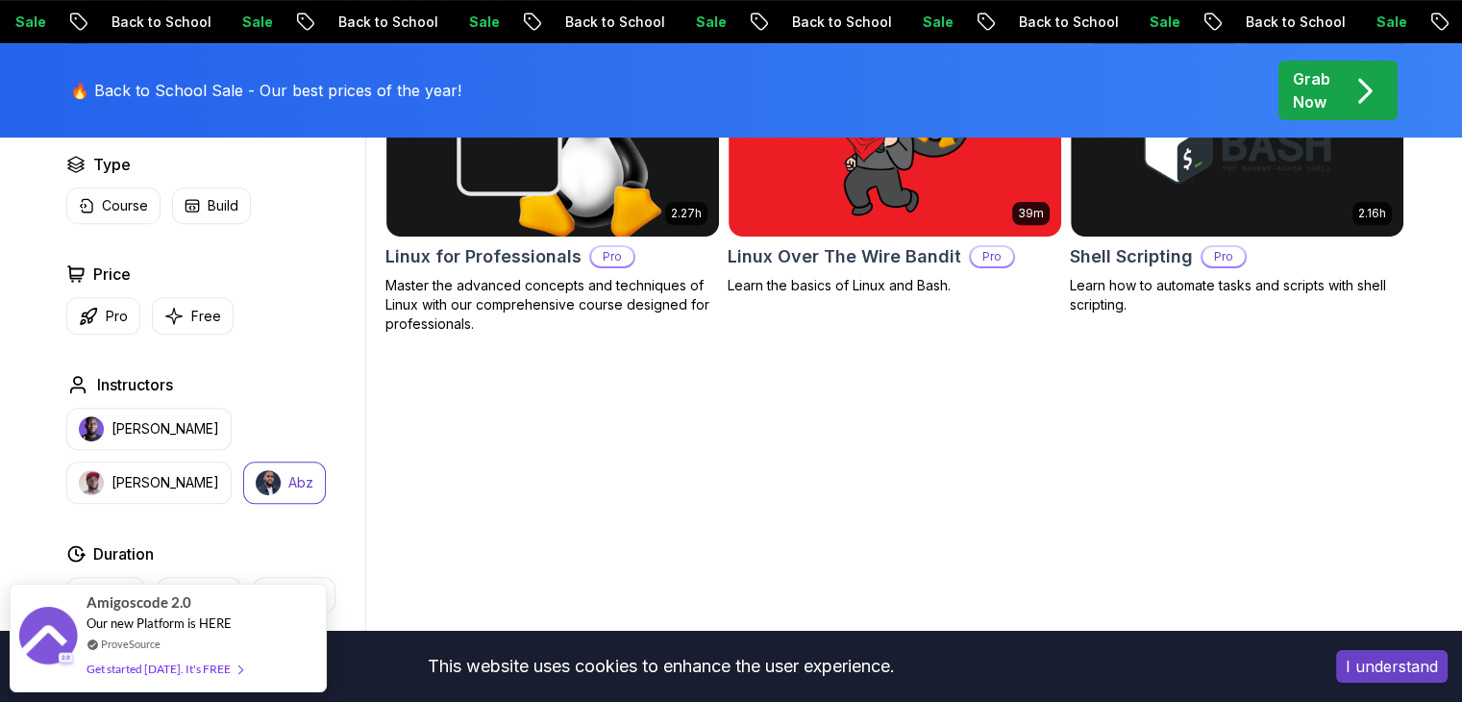
scroll to position [721, 0]
